Goal: Task Accomplishment & Management: Use online tool/utility

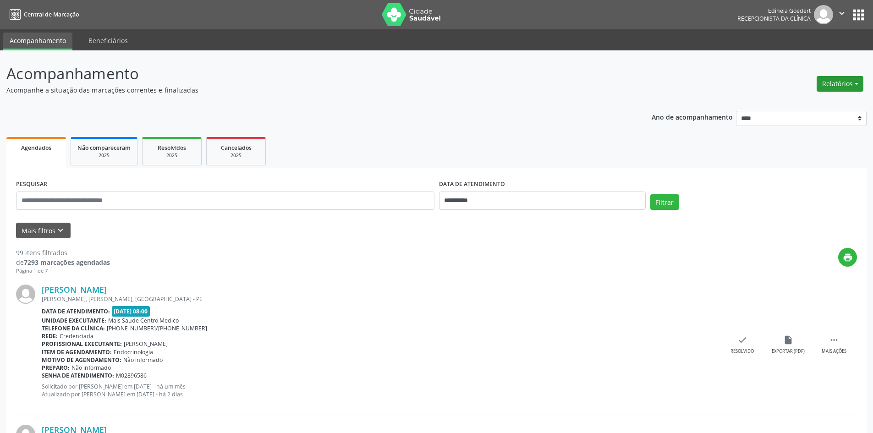
click at [849, 84] on button "Relatórios" at bounding box center [839, 84] width 47 height 16
click at [833, 97] on ul "Agendamentos Procedimentos realizados" at bounding box center [814, 109] width 99 height 33
click at [831, 99] on link "Agendamentos" at bounding box center [814, 103] width 98 height 13
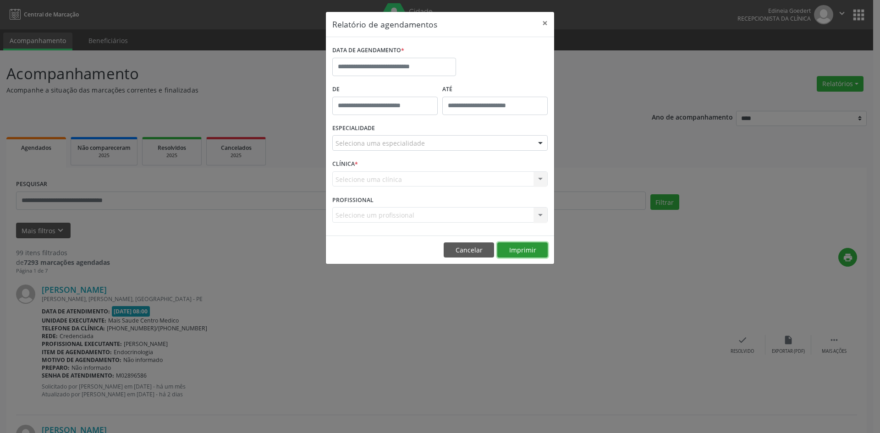
click at [514, 251] on button "Imprimir" at bounding box center [522, 250] width 50 height 16
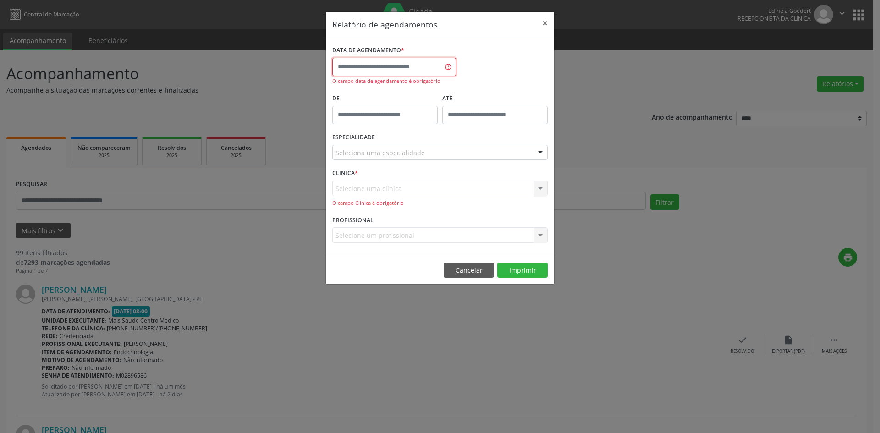
click at [393, 67] on input "text" at bounding box center [394, 67] width 124 height 18
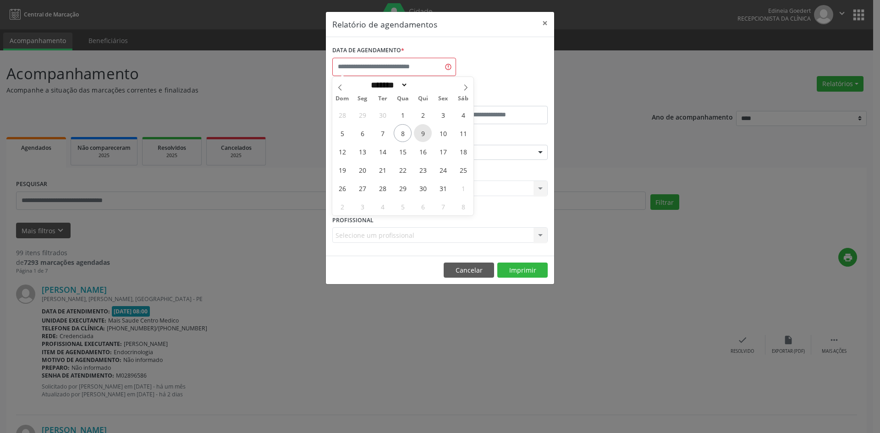
click at [427, 132] on span "9" at bounding box center [423, 133] width 18 height 18
type input "**********"
click at [427, 132] on span "9" at bounding box center [423, 133] width 18 height 18
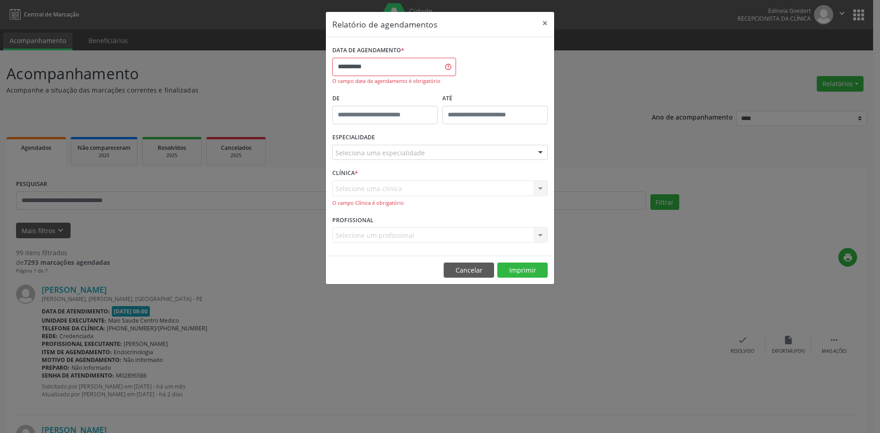
click at [423, 152] on div "Seleciona uma especialidade" at bounding box center [439, 153] width 215 height 16
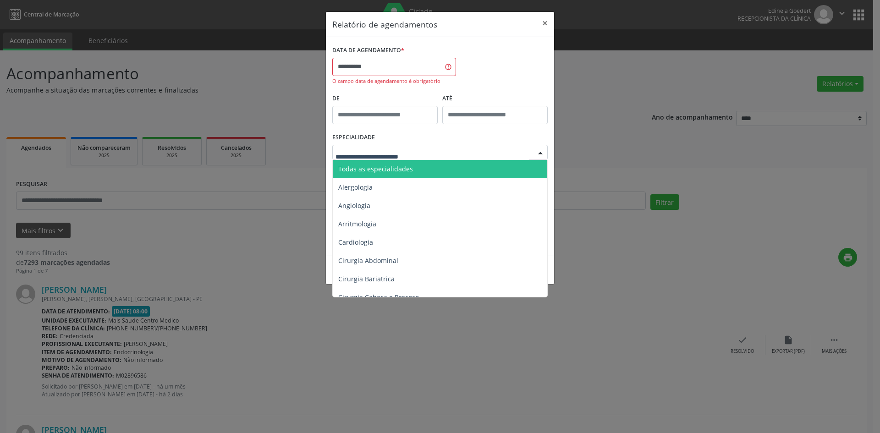
click at [418, 168] on span "Todas as especialidades" at bounding box center [441, 169] width 216 height 18
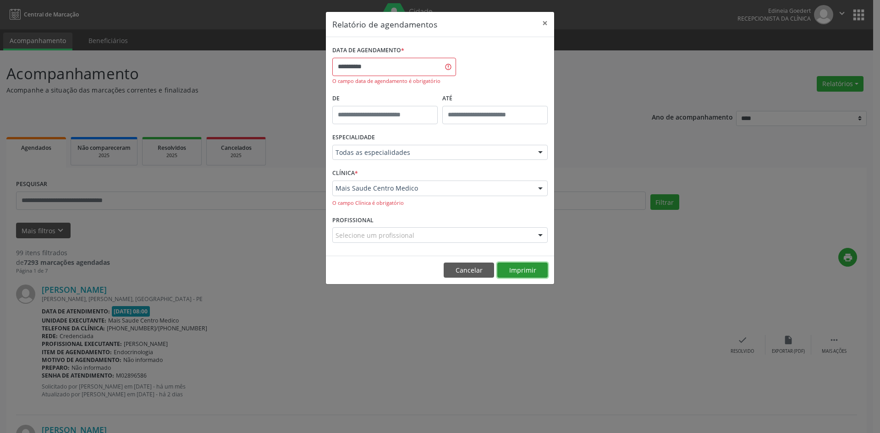
click at [523, 272] on button "Imprimir" at bounding box center [522, 270] width 50 height 16
